Goal: Transaction & Acquisition: Purchase product/service

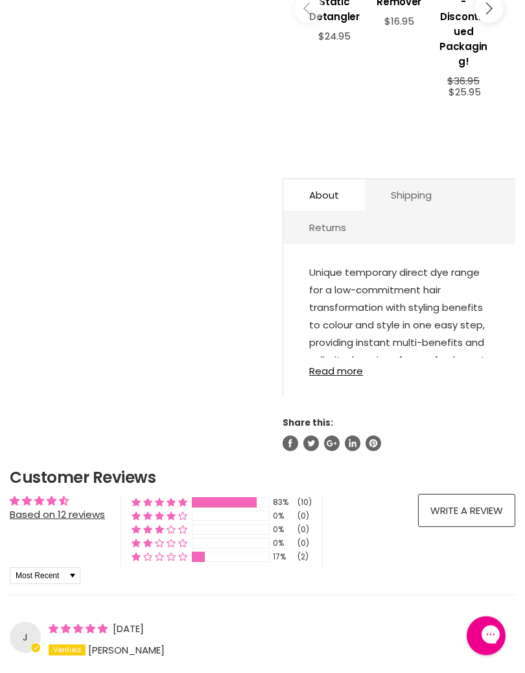
scroll to position [673, 0]
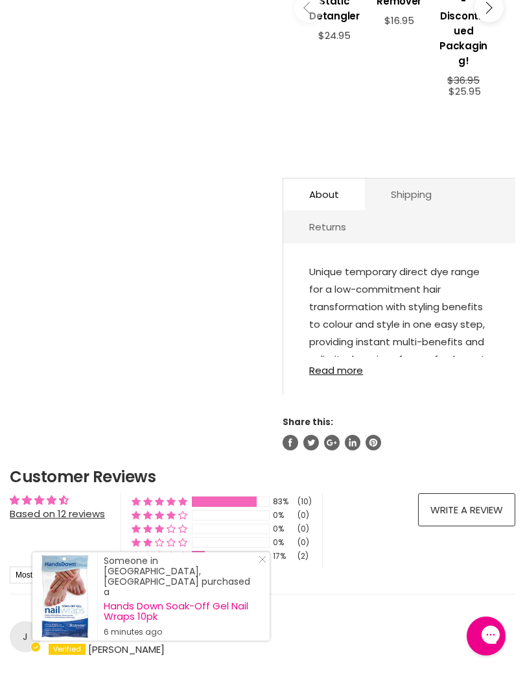
click at [339, 376] on link "Read more" at bounding box center [399, 366] width 180 height 19
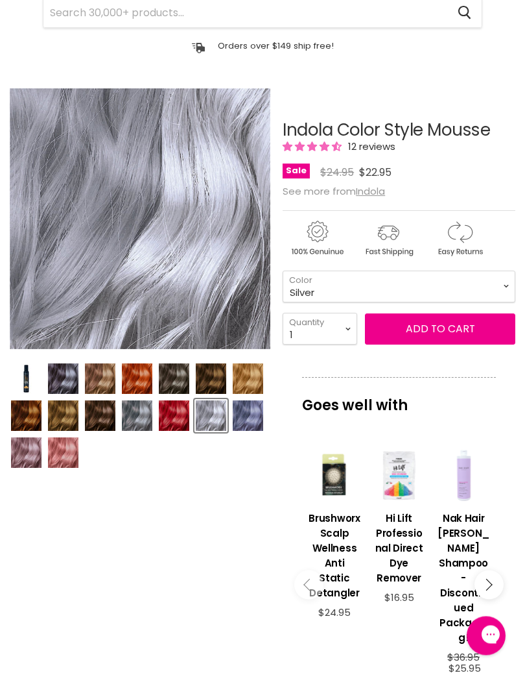
scroll to position [96, 0]
click at [136, 426] on img "Product thumbnails" at bounding box center [137, 415] width 30 height 30
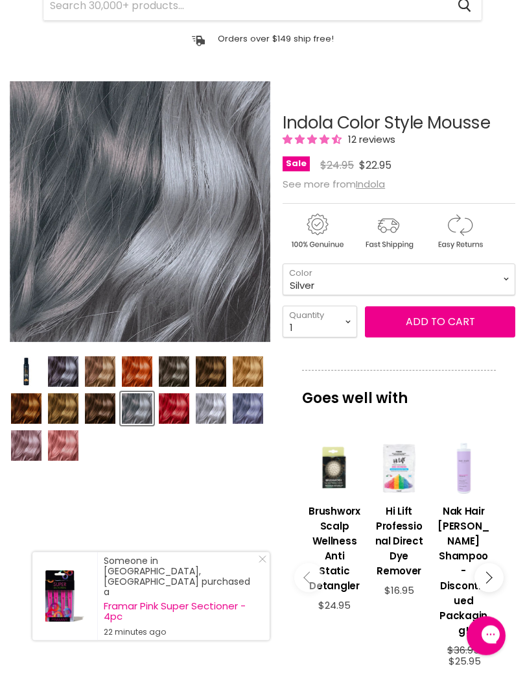
scroll to position [103, 0]
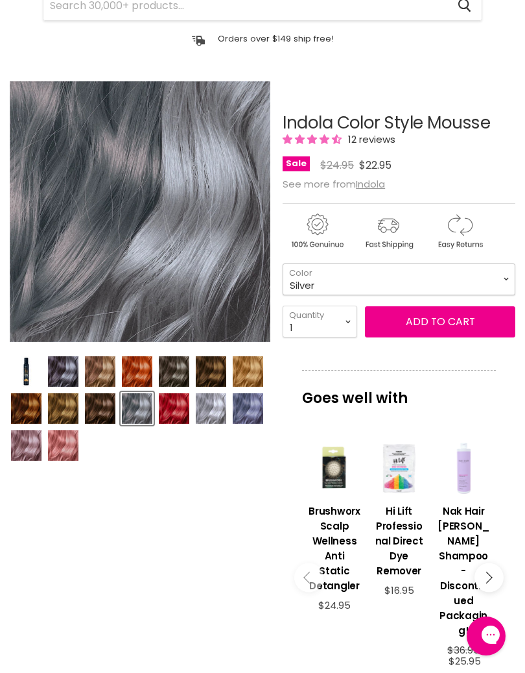
click at [497, 280] on select "Beige Blonde Honey Blonde Medium Blonde Dark Blonde Medium Brown Strawberry Ros…" at bounding box center [399, 279] width 233 height 32
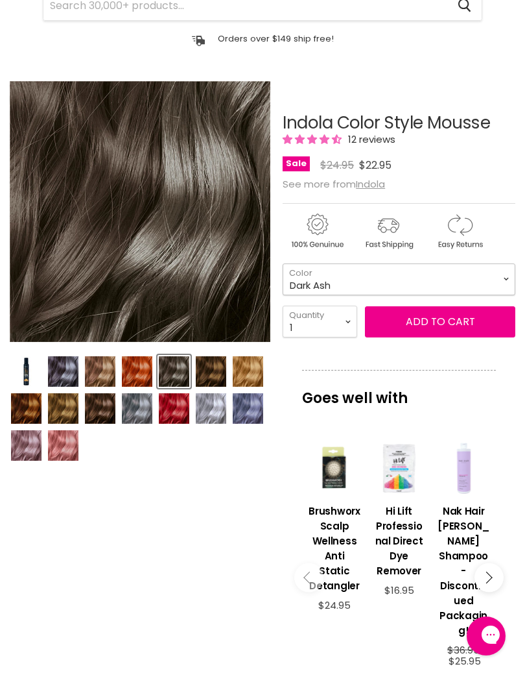
click at [506, 285] on select "Beige Blonde Honey Blonde Medium Blonde Dark Blonde Medium Brown Strawberry Ros…" at bounding box center [399, 279] width 233 height 32
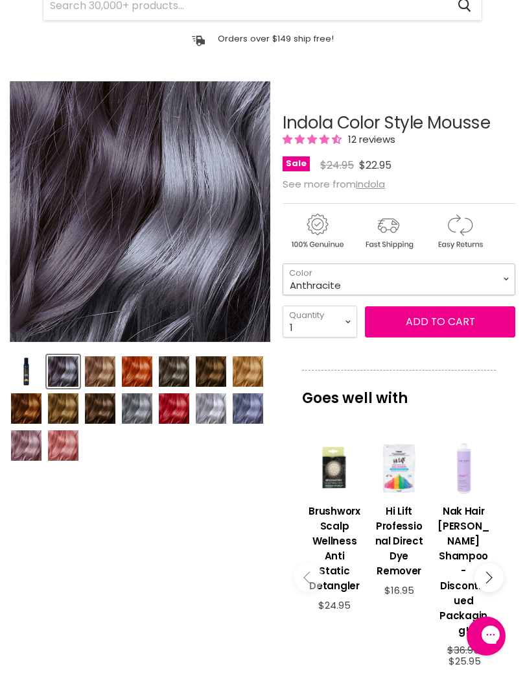
click at [507, 285] on select "Beige Blonde Honey Blonde Medium Blonde Dark Blonde Medium Brown Strawberry Ros…" at bounding box center [399, 279] width 233 height 32
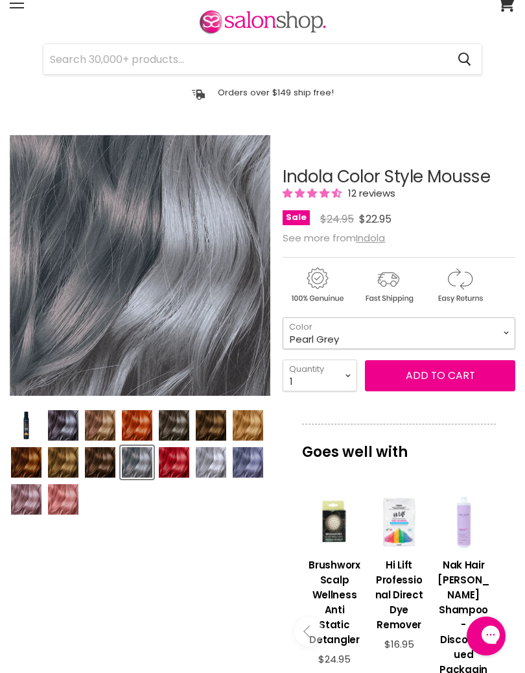
scroll to position [39, 0]
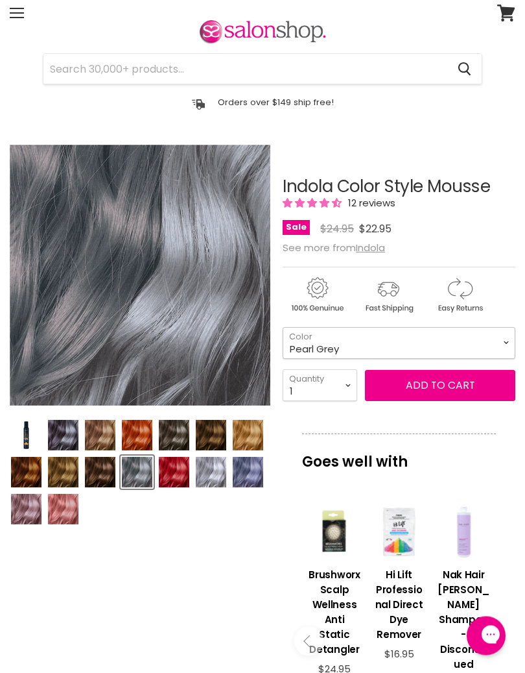
click at [514, 342] on select "Beige Blonde Honey Blonde Medium Blonde Dark Blonde Medium Brown Strawberry Ros…" at bounding box center [399, 344] width 233 height 32
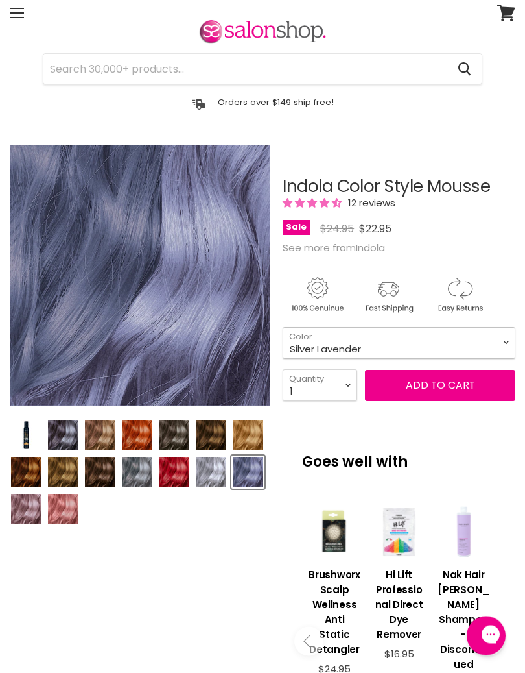
scroll to position [40, 0]
click at [502, 350] on select "Beige Blonde Honey Blonde Medium Blonde Dark Blonde Medium Brown Strawberry Ros…" at bounding box center [399, 343] width 233 height 32
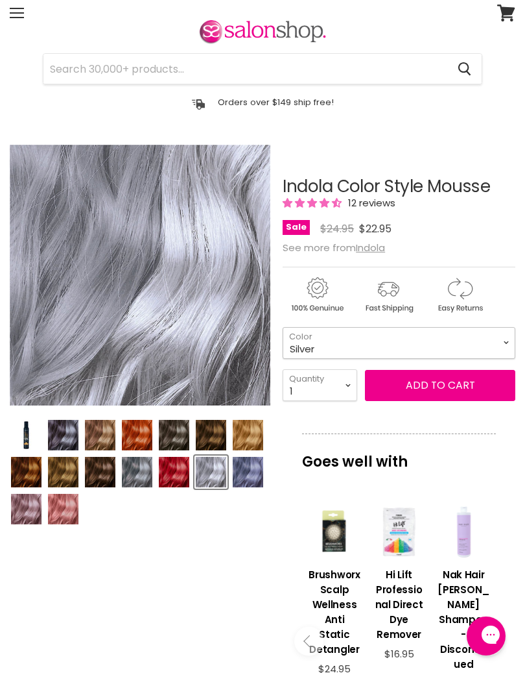
click at [501, 352] on select "Beige Blonde Honey Blonde Medium Blonde Dark Blonde Medium Brown Strawberry Ros…" at bounding box center [399, 343] width 233 height 32
select select "Anthracite"
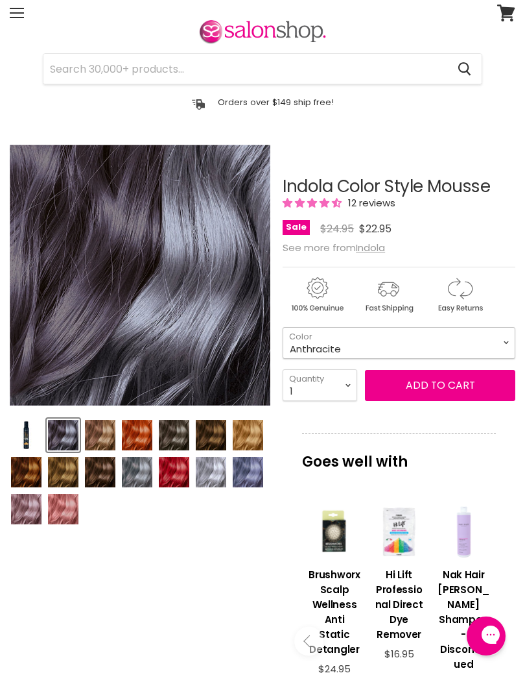
click at [500, 358] on select "Beige Blonde Honey Blonde Medium Blonde Dark Blonde Medium Brown Strawberry Ros…" at bounding box center [399, 343] width 233 height 32
